Goal: Task Accomplishment & Management: Use online tool/utility

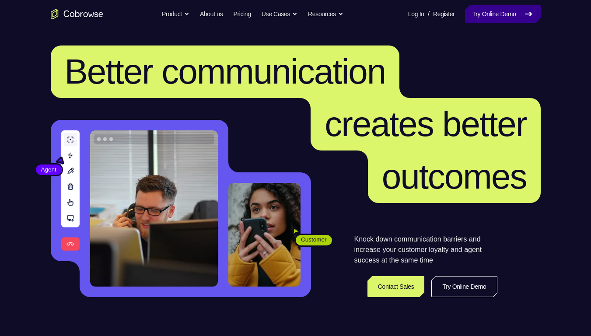
click at [500, 13] on link "Try Online Demo" at bounding box center [502, 14] width 75 height 18
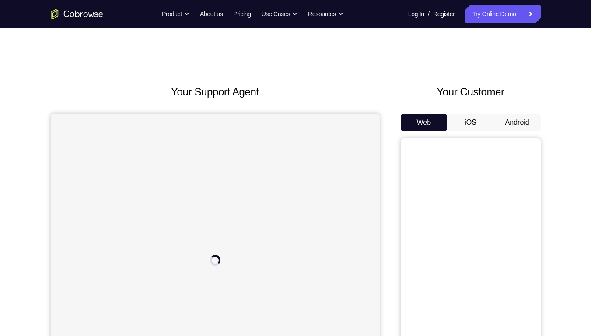
click at [513, 123] on button "Android" at bounding box center [517, 123] width 47 height 18
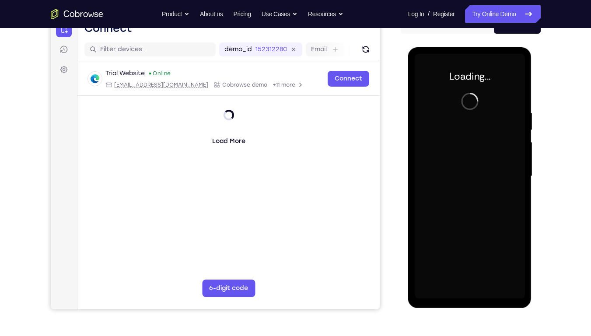
click at [488, 173] on div at bounding box center [470, 176] width 110 height 245
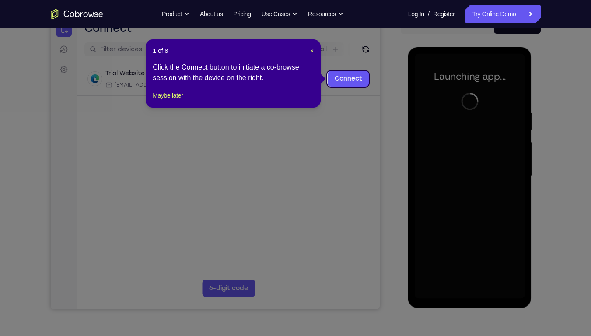
click at [307, 53] on header "1 of 8 ×" at bounding box center [233, 50] width 161 height 9
click at [312, 51] on span "×" at bounding box center [312, 50] width 4 height 7
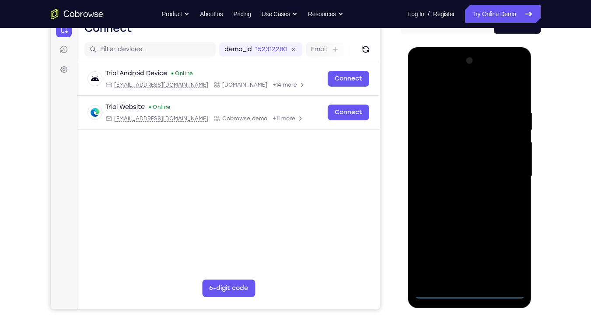
click at [470, 294] on div at bounding box center [470, 176] width 110 height 245
click at [510, 260] on div at bounding box center [470, 176] width 110 height 245
click at [429, 70] on div at bounding box center [470, 176] width 110 height 245
click at [509, 175] on div at bounding box center [470, 176] width 110 height 245
click at [461, 193] on div at bounding box center [470, 176] width 110 height 245
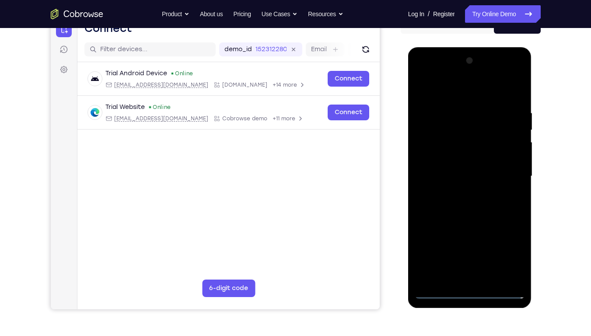
click at [472, 168] on div at bounding box center [470, 176] width 110 height 245
click at [449, 158] on div at bounding box center [470, 176] width 110 height 245
click at [433, 176] on div at bounding box center [470, 176] width 110 height 245
click at [433, 206] on div at bounding box center [470, 176] width 110 height 245
click at [489, 204] on div at bounding box center [470, 176] width 110 height 245
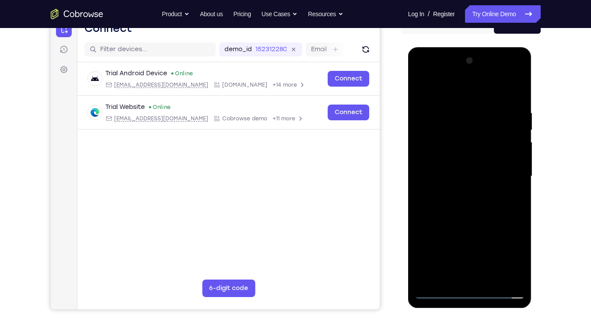
click at [509, 207] on div at bounding box center [470, 176] width 110 height 245
click at [508, 204] on div at bounding box center [470, 176] width 110 height 245
click at [513, 188] on div at bounding box center [470, 176] width 110 height 245
click at [499, 176] on div at bounding box center [470, 176] width 110 height 245
click at [473, 218] on div at bounding box center [470, 176] width 110 height 245
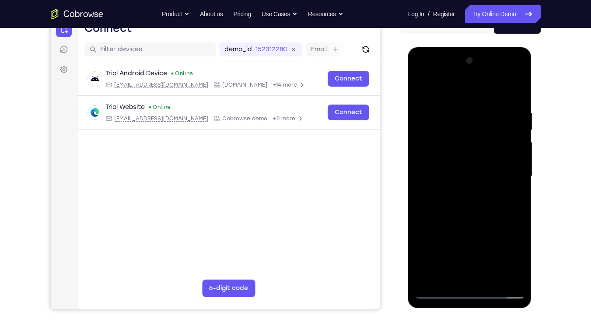
click at [511, 98] on div at bounding box center [470, 176] width 110 height 245
click at [520, 88] on div at bounding box center [470, 176] width 110 height 245
click at [453, 133] on div at bounding box center [470, 176] width 110 height 245
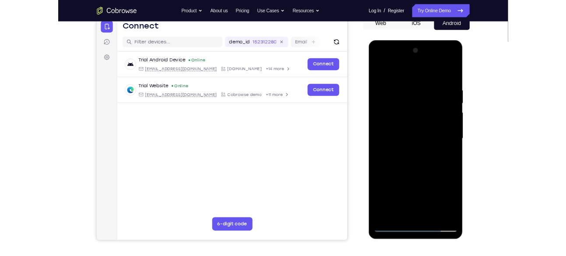
scroll to position [91, 0]
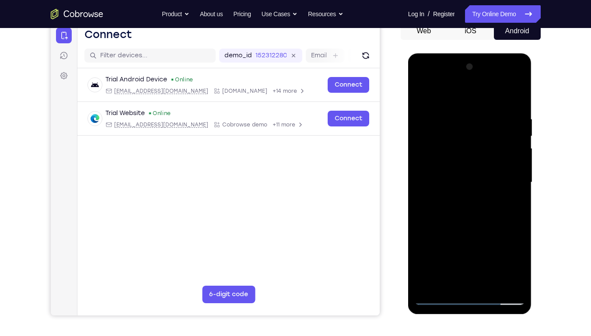
click at [499, 158] on div at bounding box center [470, 182] width 110 height 245
click at [423, 93] on div at bounding box center [470, 182] width 110 height 245
click at [488, 282] on div at bounding box center [470, 182] width 110 height 245
click at [471, 229] on div at bounding box center [470, 182] width 110 height 245
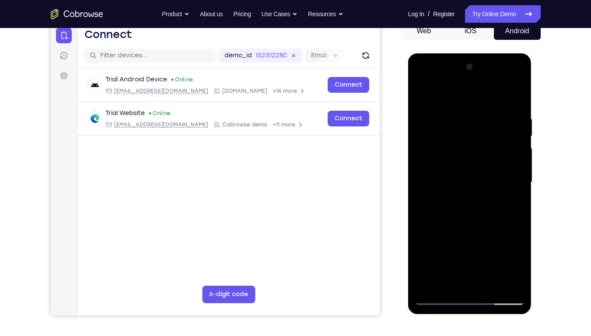
click at [426, 93] on div at bounding box center [470, 182] width 110 height 245
drag, startPoint x: 453, startPoint y: 254, endPoint x: 467, endPoint y: 135, distance: 120.0
click at [467, 135] on div at bounding box center [470, 182] width 110 height 245
drag, startPoint x: 471, startPoint y: 279, endPoint x: 481, endPoint y: 178, distance: 101.2
click at [481, 178] on div at bounding box center [470, 182] width 110 height 245
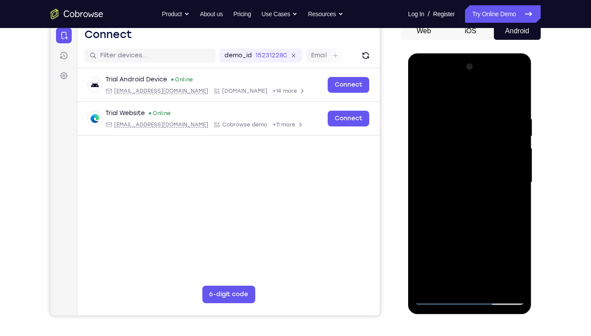
drag, startPoint x: 472, startPoint y: 265, endPoint x: 481, endPoint y: 130, distance: 135.5
click at [481, 130] on div at bounding box center [470, 182] width 110 height 245
drag, startPoint x: 474, startPoint y: 277, endPoint x: 479, endPoint y: 139, distance: 138.0
click at [479, 139] on div at bounding box center [470, 182] width 110 height 245
drag, startPoint x: 498, startPoint y: 252, endPoint x: 488, endPoint y: 149, distance: 103.7
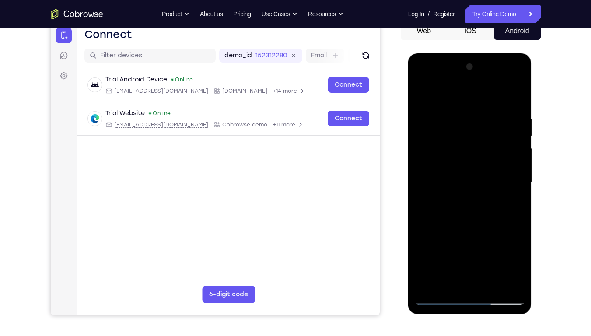
click at [488, 149] on div at bounding box center [470, 182] width 110 height 245
click at [428, 286] on div at bounding box center [470, 182] width 110 height 245
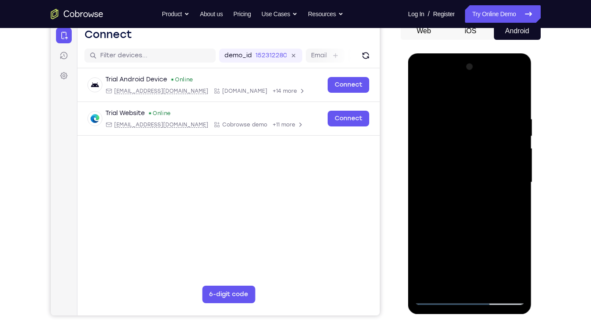
drag, startPoint x: 502, startPoint y: 249, endPoint x: 484, endPoint y: 157, distance: 94.2
click at [484, 157] on div at bounding box center [470, 182] width 110 height 245
drag, startPoint x: 474, startPoint y: 267, endPoint x: 481, endPoint y: 151, distance: 115.3
click at [481, 151] on div at bounding box center [470, 182] width 110 height 245
drag, startPoint x: 472, startPoint y: 245, endPoint x: 475, endPoint y: 119, distance: 125.7
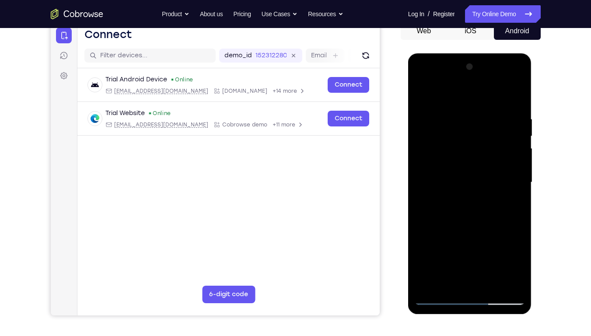
click at [475, 119] on div at bounding box center [470, 182] width 110 height 245
drag, startPoint x: 460, startPoint y: 255, endPoint x: 469, endPoint y: 153, distance: 102.8
click at [469, 153] on div at bounding box center [470, 182] width 110 height 245
click at [518, 172] on div at bounding box center [470, 182] width 110 height 245
click at [519, 174] on div at bounding box center [470, 182] width 110 height 245
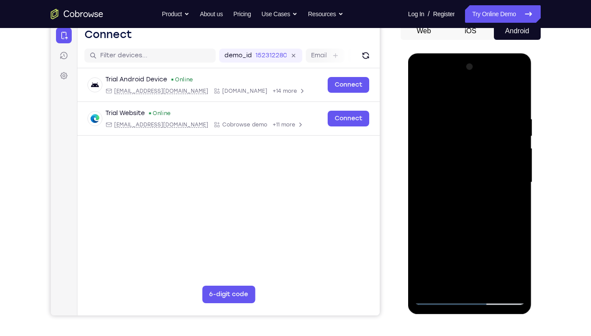
click at [519, 174] on div at bounding box center [470, 182] width 110 height 245
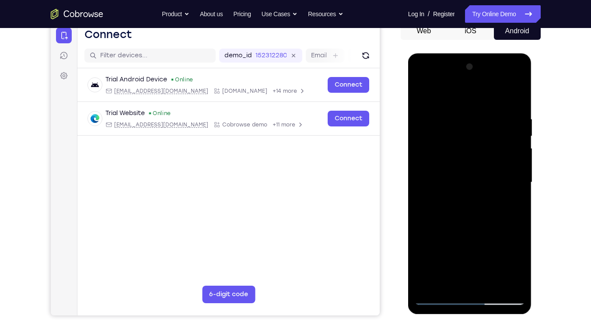
click at [519, 174] on div at bounding box center [470, 182] width 110 height 245
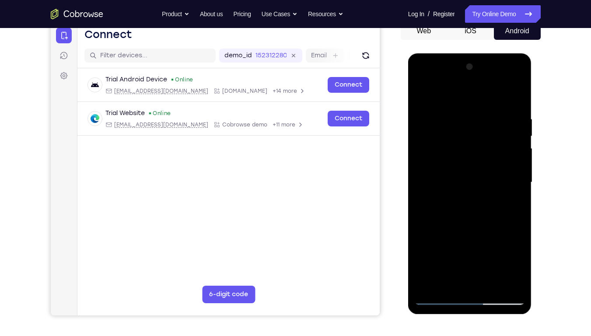
click at [519, 174] on div at bounding box center [470, 182] width 110 height 245
click at [422, 255] on div at bounding box center [470, 182] width 110 height 245
drag, startPoint x: 477, startPoint y: 253, endPoint x: 491, endPoint y: 130, distance: 123.7
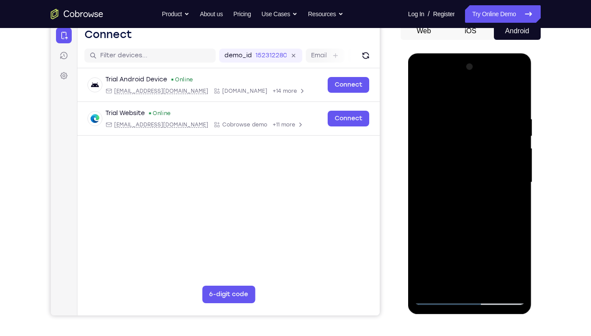
click at [491, 130] on div at bounding box center [470, 182] width 110 height 245
drag, startPoint x: 487, startPoint y: 249, endPoint x: 483, endPoint y: 266, distance: 16.6
click at [483, 266] on div at bounding box center [470, 182] width 110 height 245
drag, startPoint x: 502, startPoint y: 120, endPoint x: 491, endPoint y: 210, distance: 90.9
click at [491, 210] on div at bounding box center [470, 182] width 110 height 245
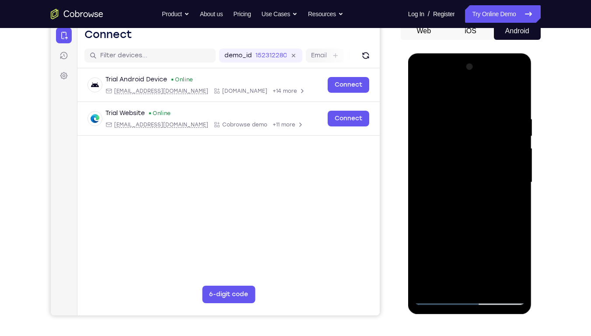
click at [422, 205] on div at bounding box center [470, 182] width 110 height 245
drag, startPoint x: 460, startPoint y: 262, endPoint x: 471, endPoint y: 150, distance: 112.7
click at [471, 150] on div at bounding box center [470, 182] width 110 height 245
click at [520, 177] on div at bounding box center [470, 182] width 110 height 245
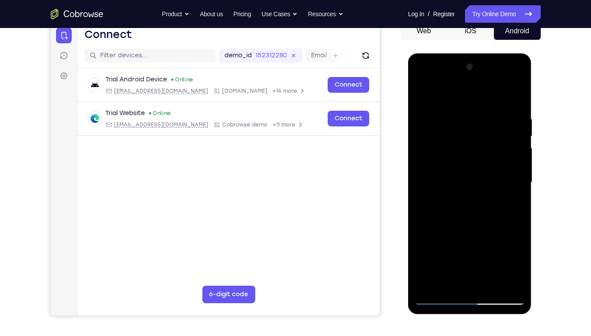
click at [520, 177] on div at bounding box center [470, 182] width 110 height 245
click at [422, 217] on div at bounding box center [470, 182] width 110 height 245
drag, startPoint x: 457, startPoint y: 266, endPoint x: 460, endPoint y: 134, distance: 131.8
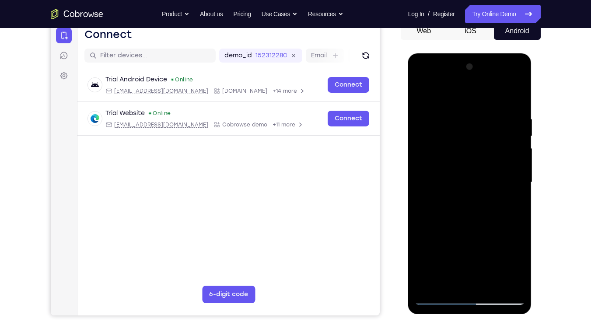
click at [460, 134] on div at bounding box center [470, 182] width 110 height 245
drag, startPoint x: 491, startPoint y: 263, endPoint x: 489, endPoint y: 162, distance: 100.7
click at [489, 162] on div at bounding box center [470, 182] width 110 height 245
drag, startPoint x: 477, startPoint y: 242, endPoint x: 475, endPoint y: 133, distance: 109.9
click at [475, 133] on div at bounding box center [470, 182] width 110 height 245
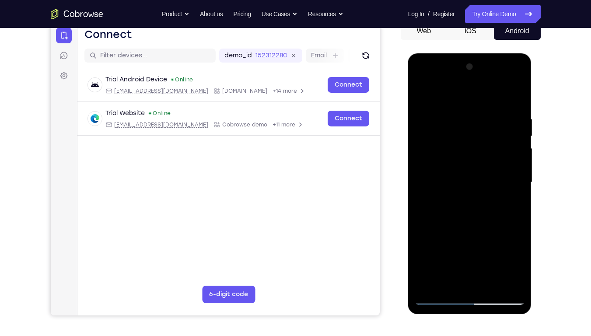
drag, startPoint x: 478, startPoint y: 279, endPoint x: 481, endPoint y: 183, distance: 96.8
click at [481, 183] on div at bounding box center [470, 182] width 110 height 245
drag, startPoint x: 474, startPoint y: 255, endPoint x: 484, endPoint y: 124, distance: 130.9
click at [484, 124] on div at bounding box center [470, 182] width 110 height 245
drag, startPoint x: 481, startPoint y: 250, endPoint x: 487, endPoint y: 135, distance: 115.3
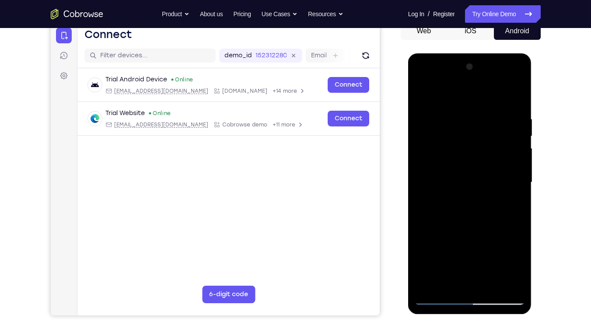
click at [487, 135] on div at bounding box center [470, 182] width 110 height 245
drag, startPoint x: 482, startPoint y: 248, endPoint x: 477, endPoint y: 105, distance: 142.3
click at [477, 105] on div at bounding box center [470, 182] width 110 height 245
drag, startPoint x: 471, startPoint y: 246, endPoint x: 466, endPoint y: 138, distance: 107.8
click at [466, 138] on div at bounding box center [470, 182] width 110 height 245
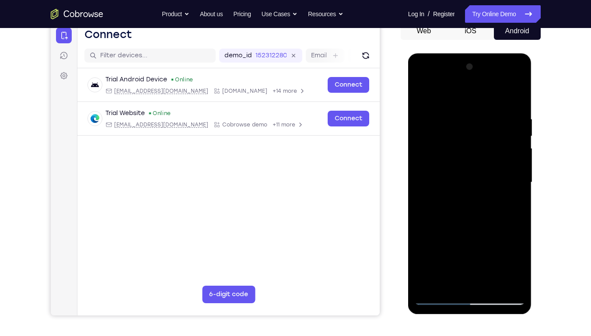
drag, startPoint x: 464, startPoint y: 241, endPoint x: 465, endPoint y: 202, distance: 39.0
click at [465, 202] on div at bounding box center [470, 182] width 110 height 245
drag, startPoint x: 449, startPoint y: 242, endPoint x: 460, endPoint y: 134, distance: 108.7
click at [460, 134] on div at bounding box center [470, 182] width 110 height 245
drag, startPoint x: 474, startPoint y: 267, endPoint x: 474, endPoint y: 150, distance: 116.9
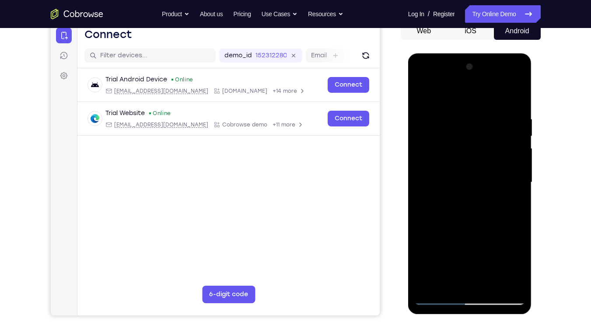
click at [474, 150] on div at bounding box center [470, 182] width 110 height 245
drag, startPoint x: 470, startPoint y: 243, endPoint x: 464, endPoint y: 144, distance: 100.0
click at [464, 144] on div at bounding box center [470, 182] width 110 height 245
drag, startPoint x: 459, startPoint y: 251, endPoint x: 460, endPoint y: 154, distance: 97.6
click at [460, 154] on div at bounding box center [470, 182] width 110 height 245
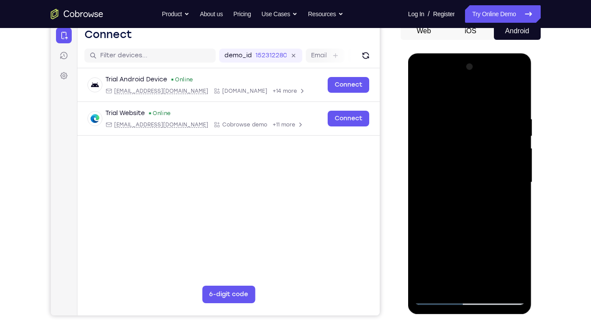
drag, startPoint x: 460, startPoint y: 255, endPoint x: 460, endPoint y: 144, distance: 111.2
click at [460, 144] on div at bounding box center [470, 182] width 110 height 245
drag, startPoint x: 460, startPoint y: 256, endPoint x: 461, endPoint y: 143, distance: 113.8
click at [461, 143] on div at bounding box center [470, 182] width 110 height 245
drag, startPoint x: 457, startPoint y: 250, endPoint x: 459, endPoint y: 134, distance: 116.0
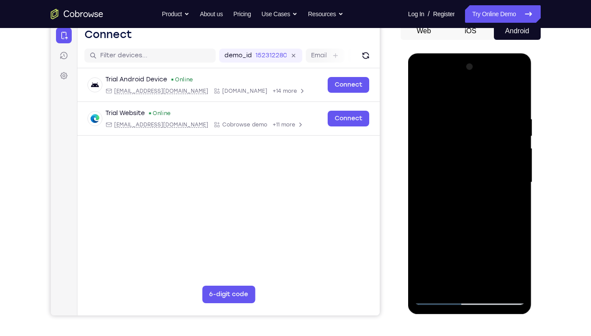
click at [459, 134] on div at bounding box center [470, 182] width 110 height 245
drag, startPoint x: 453, startPoint y: 270, endPoint x: 453, endPoint y: 151, distance: 118.6
click at [453, 151] on div at bounding box center [470, 182] width 110 height 245
click at [429, 286] on div at bounding box center [470, 182] width 110 height 245
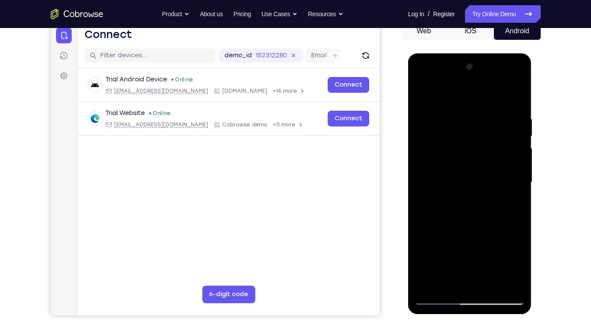
click at [429, 286] on div at bounding box center [470, 182] width 110 height 245
click at [460, 121] on div at bounding box center [470, 182] width 110 height 245
click at [514, 172] on div at bounding box center [470, 182] width 110 height 245
click at [509, 178] on div at bounding box center [470, 182] width 110 height 245
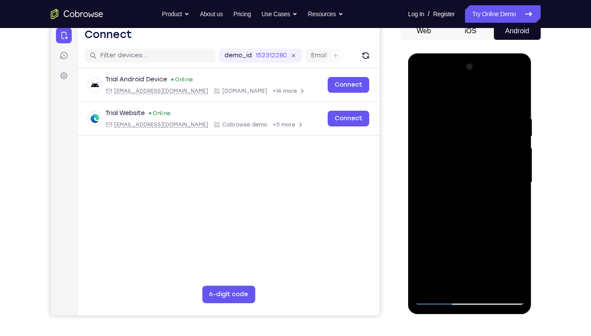
click at [513, 146] on div at bounding box center [470, 182] width 110 height 245
click at [513, 164] on div at bounding box center [470, 182] width 110 height 245
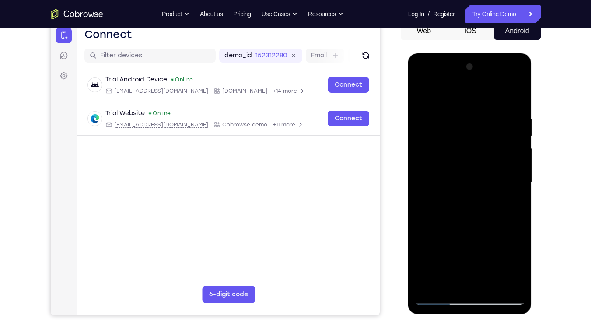
click at [513, 164] on div at bounding box center [470, 182] width 110 height 245
click at [513, 155] on div at bounding box center [470, 182] width 110 height 245
click at [428, 209] on div at bounding box center [470, 182] width 110 height 245
click at [503, 284] on div at bounding box center [470, 182] width 110 height 245
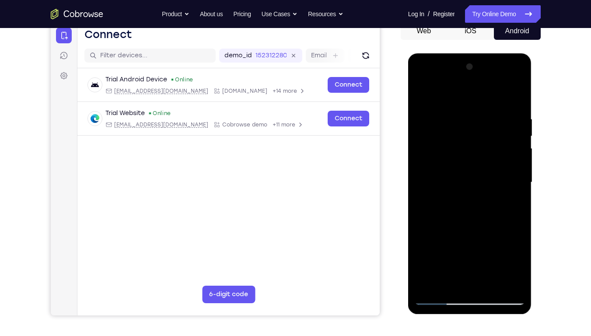
click at [506, 193] on div at bounding box center [470, 182] width 110 height 245
click at [513, 175] on div at bounding box center [470, 182] width 110 height 245
click at [505, 280] on div at bounding box center [470, 182] width 110 height 245
click at [506, 165] on div at bounding box center [470, 182] width 110 height 245
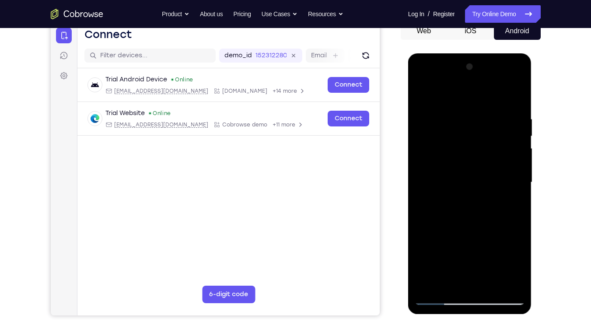
click at [510, 190] on div at bounding box center [470, 182] width 110 height 245
click at [512, 174] on div at bounding box center [470, 182] width 110 height 245
drag, startPoint x: 444, startPoint y: 193, endPoint x: 480, endPoint y: 197, distance: 36.1
click at [480, 197] on div at bounding box center [470, 182] width 110 height 245
click at [453, 285] on div at bounding box center [470, 182] width 110 height 245
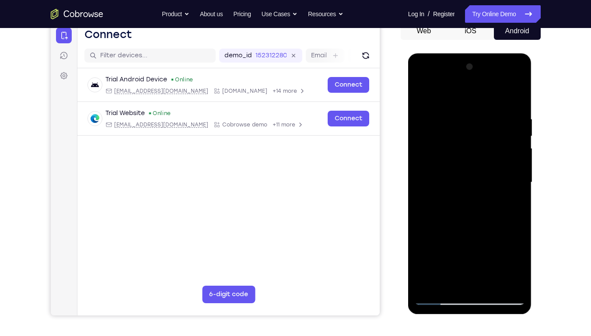
click at [498, 176] on div at bounding box center [470, 182] width 110 height 245
click at [489, 283] on div at bounding box center [470, 182] width 110 height 245
click at [512, 283] on div at bounding box center [470, 182] width 110 height 245
click at [516, 205] on div at bounding box center [470, 182] width 110 height 245
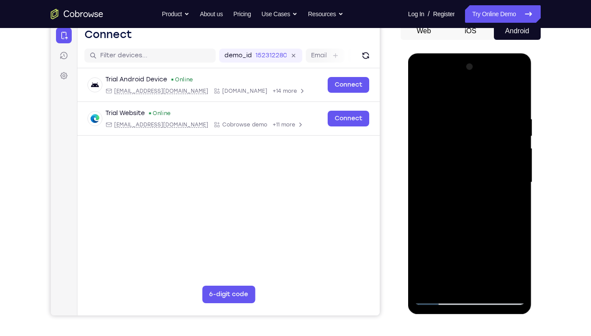
click at [516, 205] on div at bounding box center [470, 182] width 110 height 245
click at [513, 185] on div at bounding box center [470, 182] width 110 height 245
drag, startPoint x: 513, startPoint y: 185, endPoint x: 462, endPoint y: 188, distance: 51.3
click at [462, 188] on div at bounding box center [470, 182] width 110 height 245
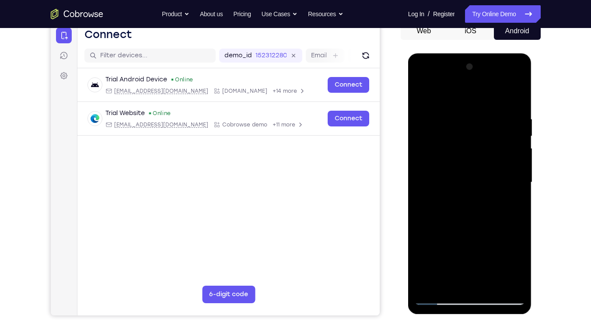
click at [509, 175] on div at bounding box center [470, 182] width 110 height 245
drag, startPoint x: 509, startPoint y: 185, endPoint x: 471, endPoint y: 196, distance: 39.5
click at [471, 196] on div at bounding box center [470, 182] width 110 height 245
drag, startPoint x: 509, startPoint y: 177, endPoint x: 485, endPoint y: 181, distance: 24.4
click at [485, 181] on div at bounding box center [470, 182] width 110 height 245
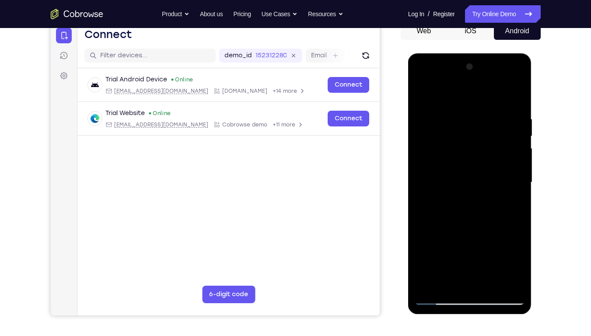
drag, startPoint x: 506, startPoint y: 175, endPoint x: 478, endPoint y: 178, distance: 29.1
click at [478, 178] on div at bounding box center [470, 182] width 110 height 245
drag, startPoint x: 499, startPoint y: 189, endPoint x: 477, endPoint y: 191, distance: 22.0
click at [477, 191] on div at bounding box center [470, 182] width 110 height 245
drag, startPoint x: 443, startPoint y: 204, endPoint x: 482, endPoint y: 209, distance: 40.1
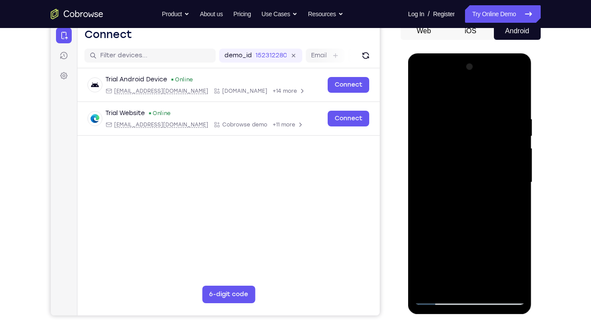
click at [482, 209] on div at bounding box center [470, 182] width 110 height 245
drag, startPoint x: 423, startPoint y: 197, endPoint x: 490, endPoint y: 207, distance: 67.4
click at [490, 207] on div at bounding box center [470, 182] width 110 height 245
drag, startPoint x: 515, startPoint y: 157, endPoint x: 474, endPoint y: 169, distance: 42.0
click at [474, 169] on div at bounding box center [470, 182] width 110 height 245
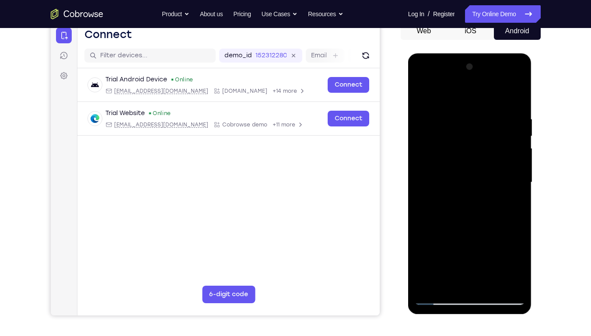
drag, startPoint x: 509, startPoint y: 163, endPoint x: 455, endPoint y: 194, distance: 62.4
click at [455, 194] on div at bounding box center [470, 182] width 110 height 245
drag, startPoint x: 506, startPoint y: 184, endPoint x: 454, endPoint y: 224, distance: 65.2
click at [454, 224] on div at bounding box center [470, 182] width 110 height 245
drag, startPoint x: 504, startPoint y: 197, endPoint x: 457, endPoint y: 227, distance: 56.0
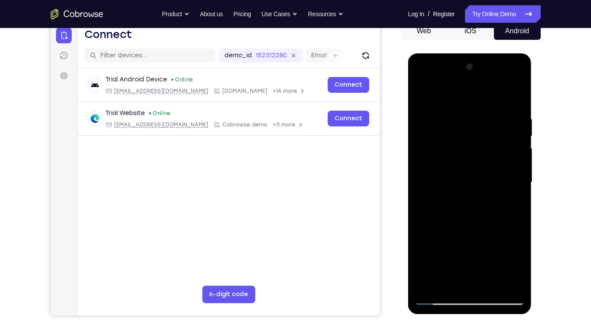
click at [457, 227] on div at bounding box center [470, 182] width 110 height 245
drag, startPoint x: 501, startPoint y: 192, endPoint x: 446, endPoint y: 218, distance: 60.7
click at [446, 218] on div at bounding box center [470, 182] width 110 height 245
drag, startPoint x: 511, startPoint y: 191, endPoint x: 467, endPoint y: 207, distance: 46.4
click at [467, 207] on div at bounding box center [470, 182] width 110 height 245
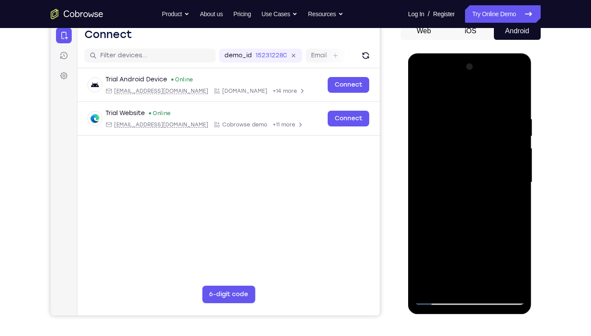
drag, startPoint x: 500, startPoint y: 186, endPoint x: 476, endPoint y: 200, distance: 28.3
click at [476, 200] on div at bounding box center [470, 182] width 110 height 245
drag, startPoint x: 511, startPoint y: 197, endPoint x: 466, endPoint y: 206, distance: 45.5
click at [466, 206] on div at bounding box center [470, 182] width 110 height 245
drag, startPoint x: 502, startPoint y: 159, endPoint x: 451, endPoint y: 195, distance: 62.2
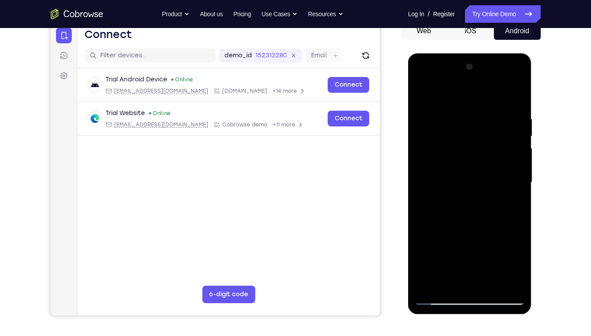
click at [451, 195] on div at bounding box center [470, 182] width 110 height 245
drag, startPoint x: 501, startPoint y: 177, endPoint x: 469, endPoint y: 189, distance: 33.8
click at [469, 189] on div at bounding box center [470, 182] width 110 height 245
drag, startPoint x: 499, startPoint y: 181, endPoint x: 459, endPoint y: 183, distance: 40.7
click at [459, 183] on div at bounding box center [470, 182] width 110 height 245
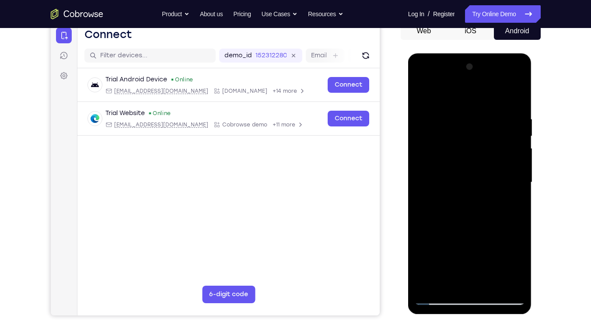
click at [518, 169] on div at bounding box center [470, 182] width 110 height 245
click at [519, 178] on div at bounding box center [470, 182] width 110 height 245
drag, startPoint x: 448, startPoint y: 193, endPoint x: 481, endPoint y: 193, distance: 33.3
click at [481, 193] on div at bounding box center [470, 182] width 110 height 245
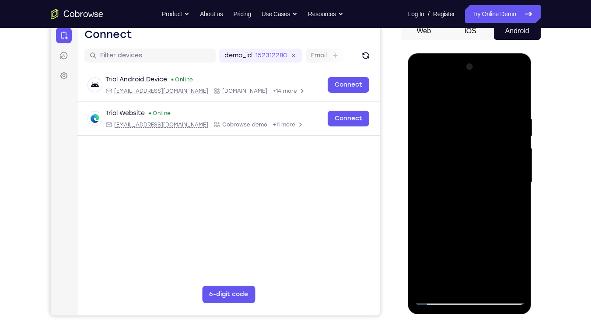
drag, startPoint x: 421, startPoint y: 259, endPoint x: 470, endPoint y: 266, distance: 49.2
click at [470, 266] on div at bounding box center [470, 182] width 110 height 245
click at [448, 283] on div at bounding box center [470, 182] width 110 height 245
click at [508, 243] on div at bounding box center [470, 182] width 110 height 245
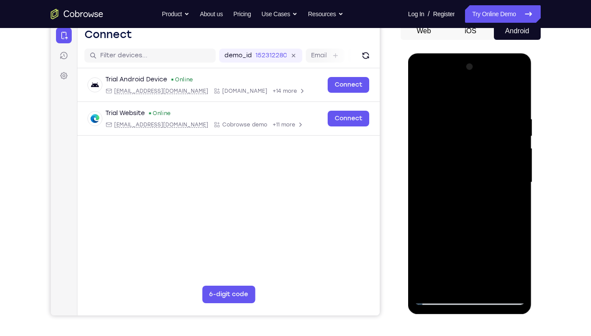
click at [517, 188] on div at bounding box center [470, 182] width 110 height 245
click at [490, 285] on div at bounding box center [470, 182] width 110 height 245
click at [513, 283] on div at bounding box center [470, 182] width 110 height 245
drag, startPoint x: 509, startPoint y: 220, endPoint x: 450, endPoint y: 228, distance: 60.0
click at [450, 228] on div at bounding box center [470, 182] width 110 height 245
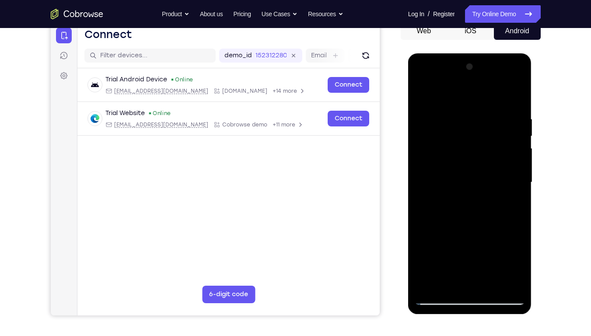
drag, startPoint x: 482, startPoint y: 207, endPoint x: 443, endPoint y: 214, distance: 40.4
click at [443, 214] on div at bounding box center [470, 182] width 110 height 245
drag, startPoint x: 495, startPoint y: 162, endPoint x: 453, endPoint y: 174, distance: 43.3
click at [453, 174] on div at bounding box center [470, 182] width 110 height 245
drag, startPoint x: 515, startPoint y: 134, endPoint x: 493, endPoint y: 136, distance: 21.5
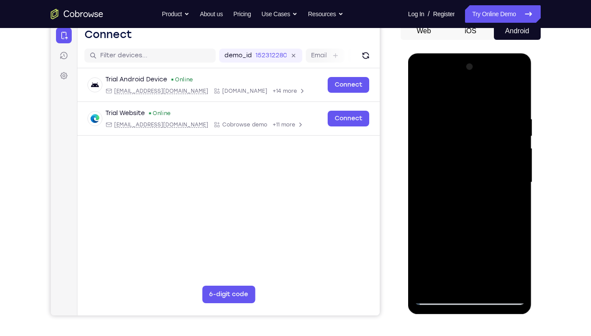
click at [493, 136] on div at bounding box center [470, 182] width 110 height 245
click at [515, 97] on div at bounding box center [470, 182] width 110 height 245
drag, startPoint x: 482, startPoint y: 107, endPoint x: 466, endPoint y: 221, distance: 114.9
click at [466, 221] on div at bounding box center [470, 182] width 110 height 245
click at [493, 286] on div at bounding box center [470, 182] width 110 height 245
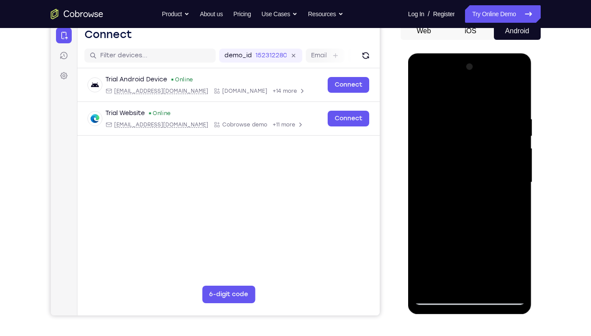
click at [426, 97] on div at bounding box center [470, 182] width 110 height 245
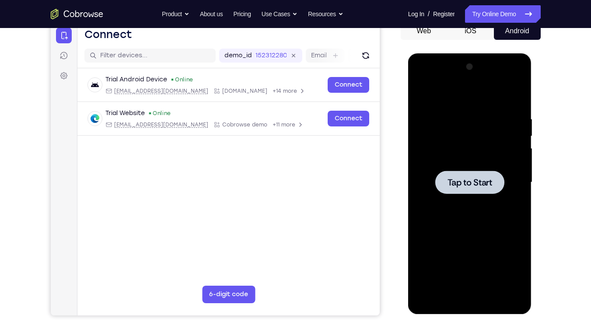
click at [450, 190] on div at bounding box center [470, 182] width 69 height 23
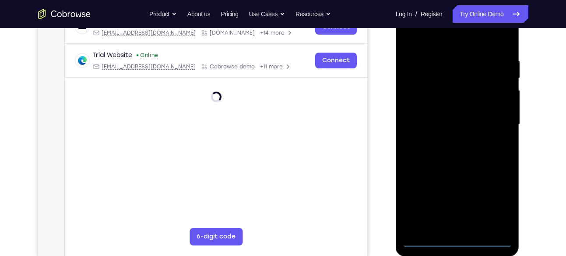
scroll to position [151, 0]
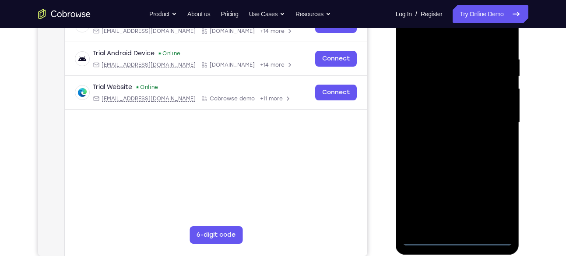
click at [462, 239] on div at bounding box center [457, 122] width 110 height 245
click at [502, 194] on div at bounding box center [457, 122] width 110 height 245
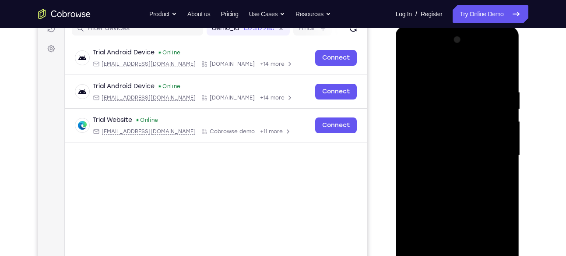
scroll to position [117, 0]
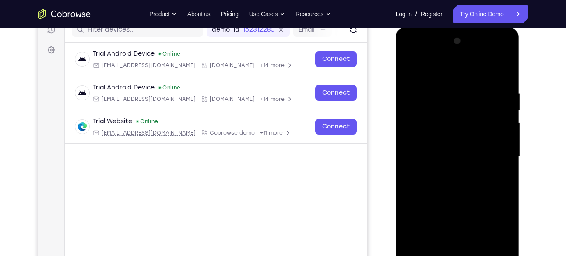
click at [415, 56] on div at bounding box center [457, 156] width 110 height 245
click at [494, 148] on div at bounding box center [457, 156] width 110 height 245
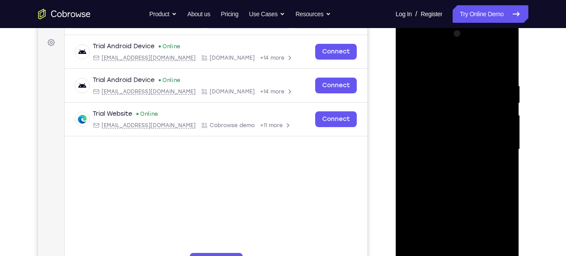
scroll to position [128, 0]
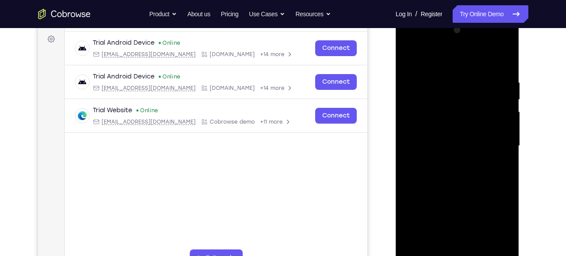
click at [447, 161] on div at bounding box center [457, 145] width 110 height 245
click at [452, 136] on div at bounding box center [457, 145] width 110 height 245
click at [453, 159] on div at bounding box center [457, 145] width 110 height 245
click at [457, 149] on div at bounding box center [457, 145] width 110 height 245
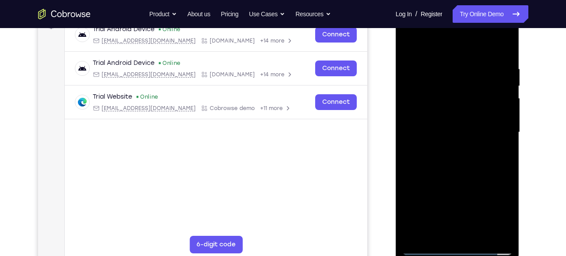
scroll to position [143, 0]
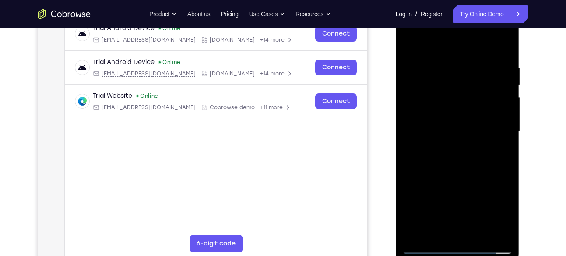
click at [464, 157] on div at bounding box center [457, 131] width 110 height 245
click at [504, 140] on div at bounding box center [457, 131] width 110 height 245
click at [498, 117] on div at bounding box center [457, 131] width 110 height 245
click at [500, 115] on div at bounding box center [457, 131] width 110 height 245
click at [469, 128] on div at bounding box center [457, 131] width 110 height 245
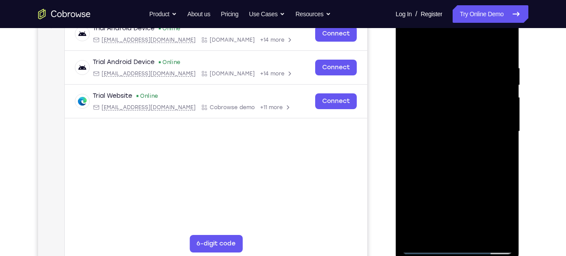
click at [468, 158] on div at bounding box center [457, 131] width 110 height 245
click at [468, 145] on div at bounding box center [457, 131] width 110 height 245
click at [477, 131] on div at bounding box center [457, 131] width 110 height 245
click at [457, 154] on div at bounding box center [457, 131] width 110 height 245
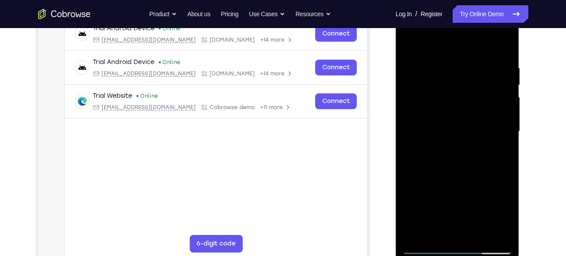
click at [501, 143] on div at bounding box center [457, 131] width 110 height 245
click at [459, 129] on div at bounding box center [457, 131] width 110 height 245
click at [459, 157] on div at bounding box center [457, 131] width 110 height 245
click at [459, 160] on div at bounding box center [457, 131] width 110 height 245
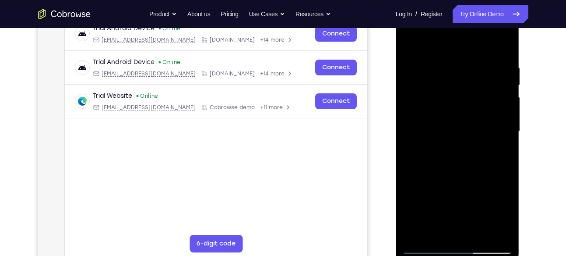
click at [459, 160] on div at bounding box center [457, 131] width 110 height 245
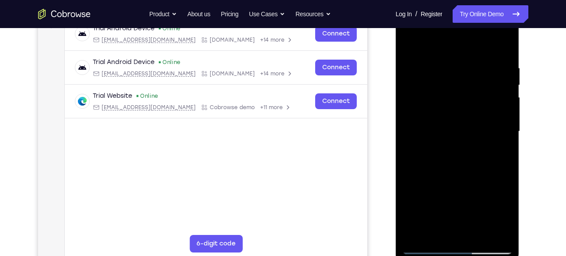
click at [459, 160] on div at bounding box center [457, 131] width 110 height 245
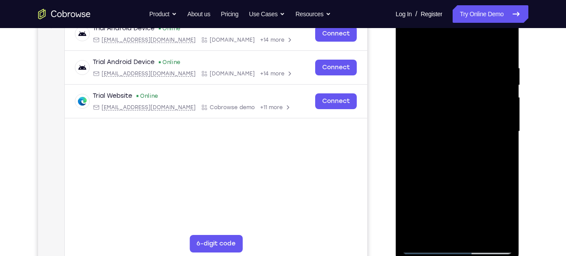
click at [459, 160] on div at bounding box center [457, 131] width 110 height 245
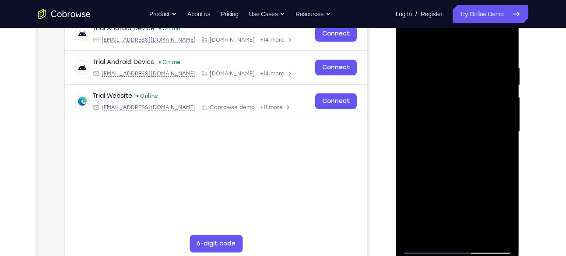
click at [459, 160] on div at bounding box center [457, 131] width 110 height 245
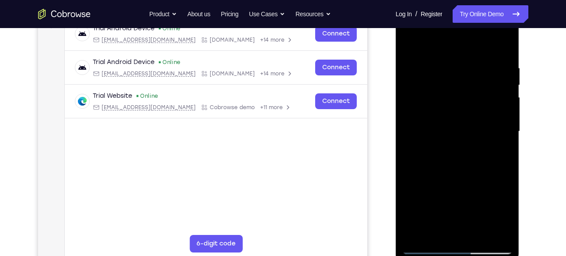
click at [459, 160] on div at bounding box center [457, 131] width 110 height 245
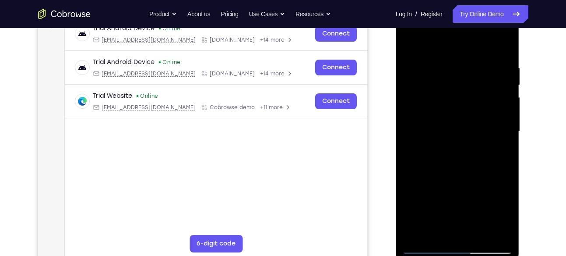
click at [459, 160] on div at bounding box center [457, 131] width 110 height 245
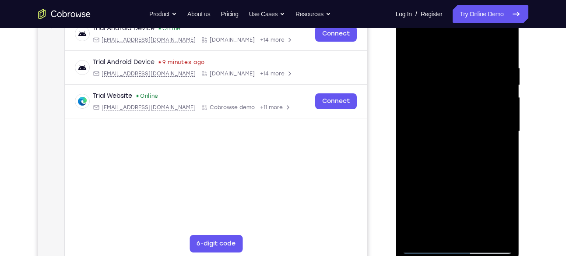
click at [459, 160] on div at bounding box center [457, 131] width 110 height 245
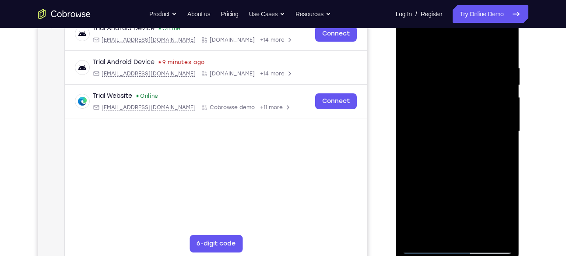
click at [459, 160] on div at bounding box center [457, 131] width 110 height 245
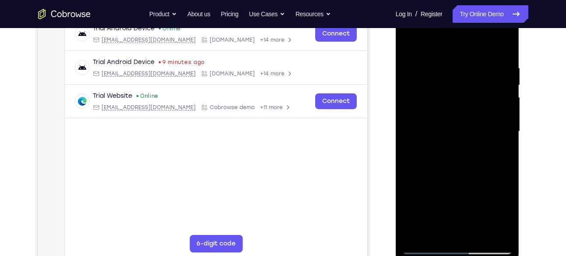
click at [459, 160] on div at bounding box center [457, 131] width 110 height 245
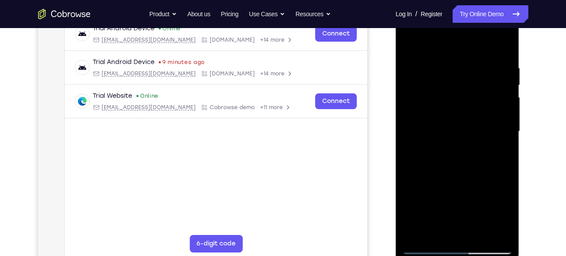
click at [459, 160] on div at bounding box center [457, 131] width 110 height 245
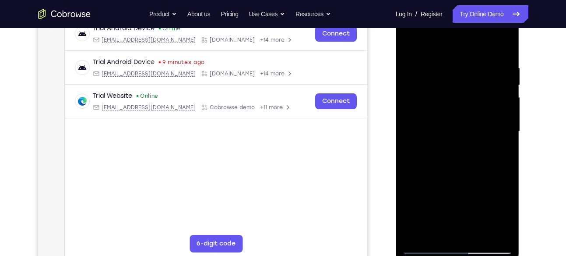
click at [459, 160] on div at bounding box center [457, 131] width 110 height 245
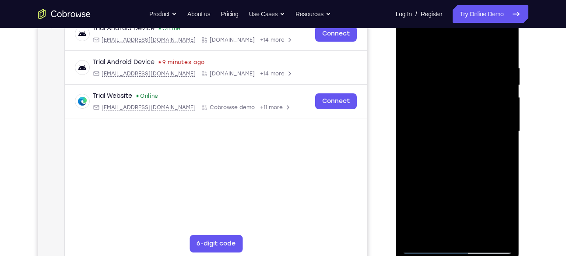
click at [459, 160] on div at bounding box center [457, 131] width 110 height 245
click at [457, 152] on div at bounding box center [457, 131] width 110 height 245
click at [452, 129] on div at bounding box center [457, 131] width 110 height 245
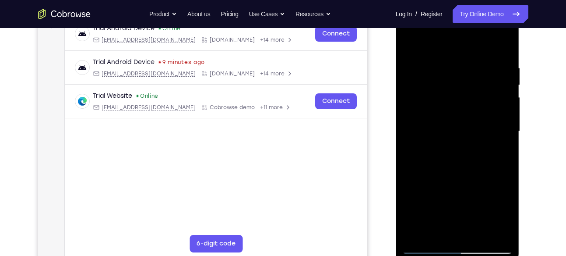
click at [452, 129] on div at bounding box center [457, 131] width 110 height 245
click at [461, 159] on div at bounding box center [457, 131] width 110 height 245
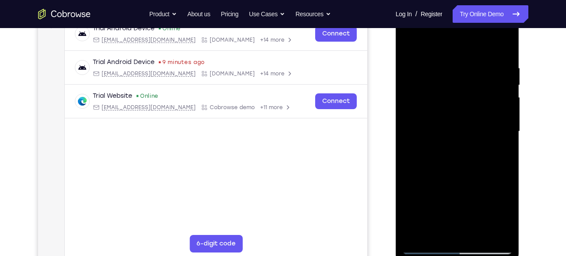
click at [461, 159] on div at bounding box center [457, 131] width 110 height 245
click at [459, 172] on div at bounding box center [457, 131] width 110 height 245
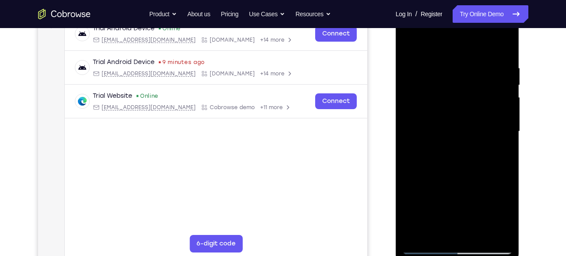
click at [453, 88] on div at bounding box center [457, 131] width 110 height 245
click at [461, 106] on div at bounding box center [457, 131] width 110 height 245
click at [459, 94] on div at bounding box center [457, 131] width 110 height 245
click at [463, 114] on div at bounding box center [457, 131] width 110 height 245
click at [466, 162] on div at bounding box center [457, 131] width 110 height 245
